Goal: Obtain resource: Obtain resource

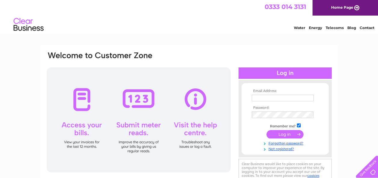
type input "cantelupecentre@btconnect.com"
click at [286, 132] on input "submit" at bounding box center [284, 134] width 37 height 8
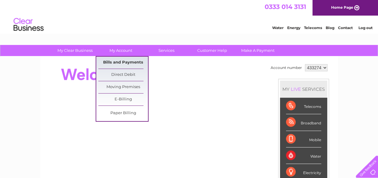
click at [123, 61] on link "Bills and Payments" at bounding box center [123, 63] width 50 height 12
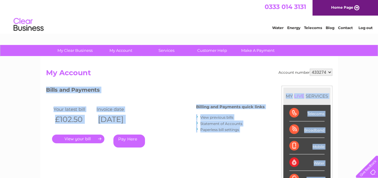
drag, startPoint x: 0, startPoint y: 0, endPoint x: 150, endPoint y: 135, distance: 202.1
click at [150, 135] on div "Account number 433274 My Account MY LIVE SERVICES Telecoms Broadband Mobile Wat…" at bounding box center [188, 156] width 297 height 199
click at [195, 162] on div "Bills and Payments Billing and Payments quick links View previous bills Stateme…" at bounding box center [155, 125] width 218 height 79
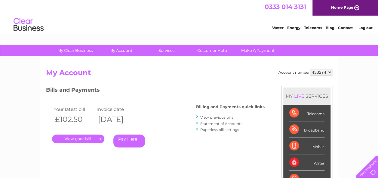
click at [210, 118] on link "View previous bills" at bounding box center [216, 117] width 33 height 5
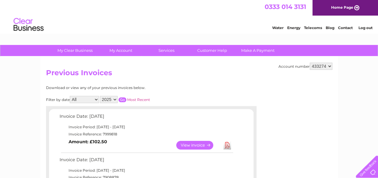
click at [202, 146] on link "View" at bounding box center [198, 145] width 44 height 9
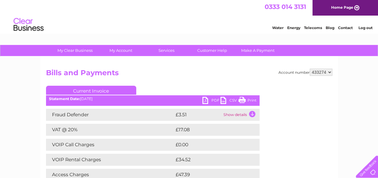
click at [212, 99] on link "PDF" at bounding box center [211, 101] width 18 height 9
click at [247, 101] on link "Print" at bounding box center [247, 101] width 18 height 9
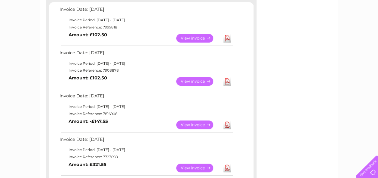
scroll to position [108, 0]
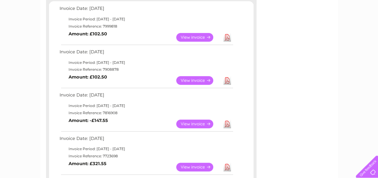
click at [196, 78] on link "View" at bounding box center [198, 80] width 44 height 9
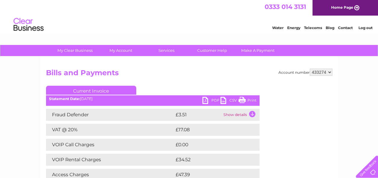
click at [241, 99] on link "Print" at bounding box center [247, 101] width 18 height 9
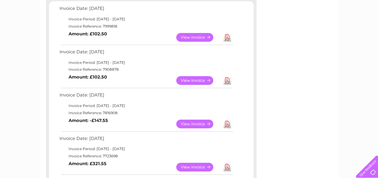
click at [196, 126] on link "View" at bounding box center [198, 124] width 44 height 9
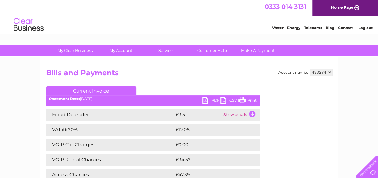
click at [245, 98] on link "Print" at bounding box center [247, 101] width 18 height 9
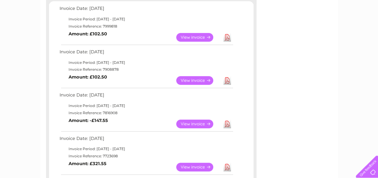
click at [199, 168] on link "View" at bounding box center [198, 167] width 44 height 9
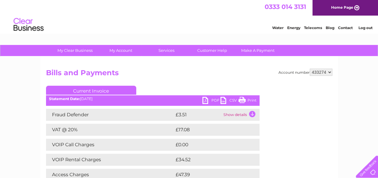
click at [245, 102] on link "Print" at bounding box center [247, 101] width 18 height 9
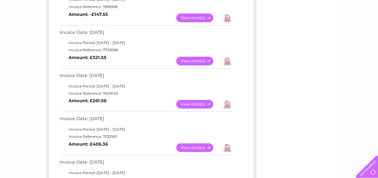
scroll to position [216, 0]
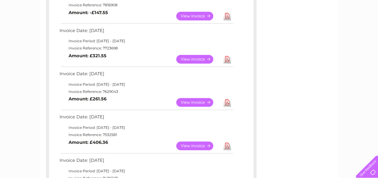
click at [189, 102] on link "View" at bounding box center [198, 102] width 44 height 9
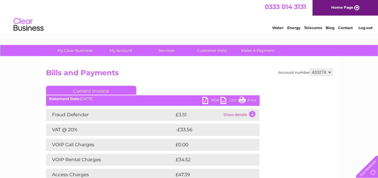
click at [246, 101] on link "Print" at bounding box center [247, 101] width 18 height 9
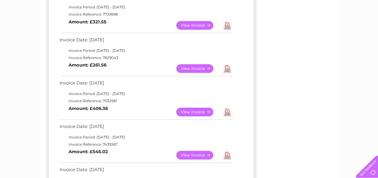
scroll to position [252, 0]
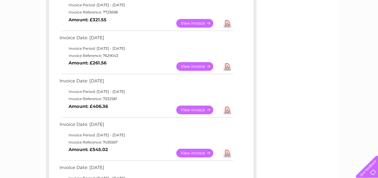
click at [199, 108] on link "View" at bounding box center [198, 110] width 44 height 9
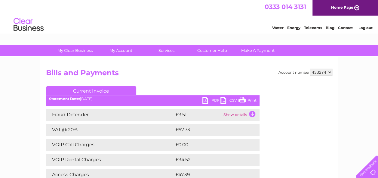
click at [245, 99] on link "Print" at bounding box center [247, 101] width 18 height 9
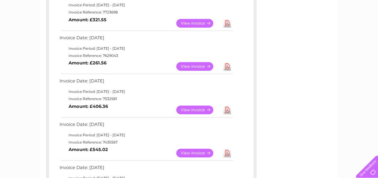
click at [200, 152] on link "View" at bounding box center [198, 153] width 44 height 9
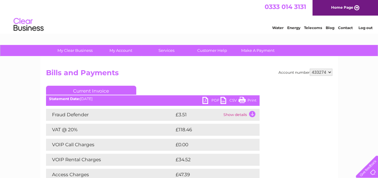
click at [245, 98] on link "Print" at bounding box center [247, 101] width 18 height 9
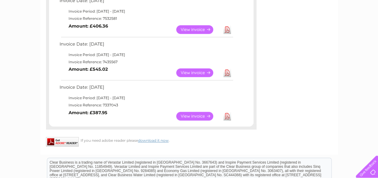
scroll to position [336, 0]
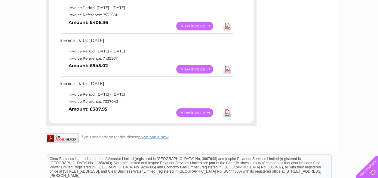
click at [202, 111] on link "View" at bounding box center [198, 112] width 44 height 9
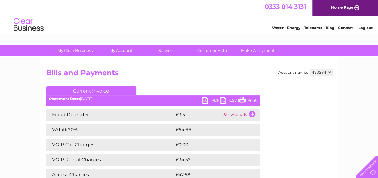
click at [249, 98] on link "Print" at bounding box center [247, 101] width 18 height 9
